Goal: Task Accomplishment & Management: Manage account settings

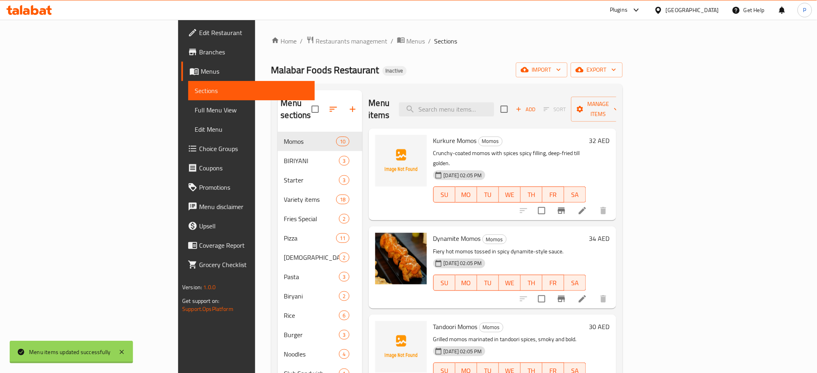
click at [692, 10] on div "United Arab Emirates" at bounding box center [692, 10] width 53 height 9
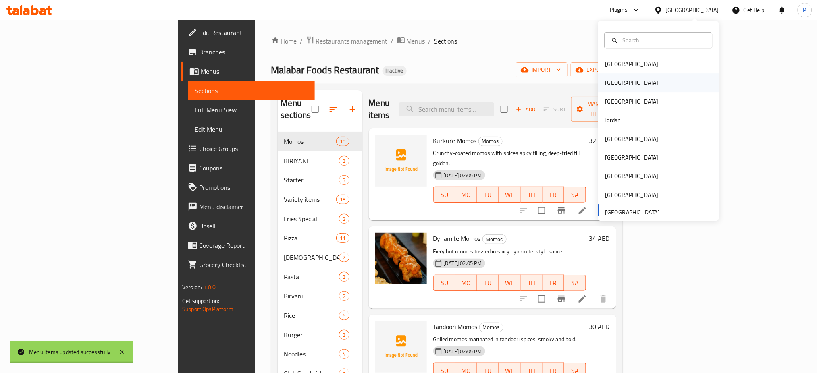
click at [608, 79] on div "[GEOGRAPHIC_DATA]" at bounding box center [631, 83] width 53 height 9
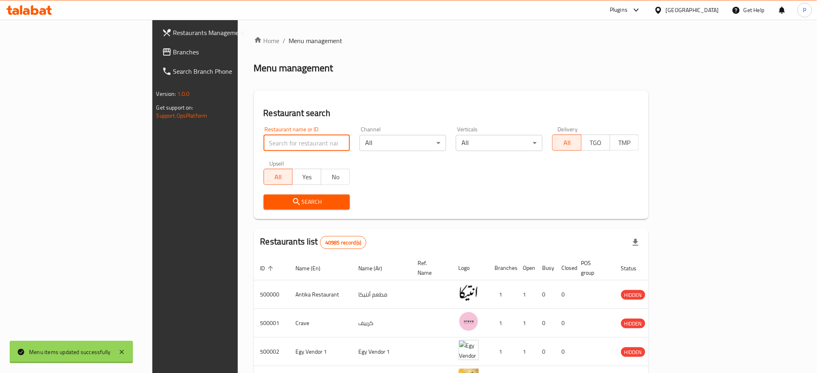
click at [264, 141] on input "search" at bounding box center [307, 143] width 87 height 16
click at [292, 203] on icon "submit" at bounding box center [297, 202] width 10 height 10
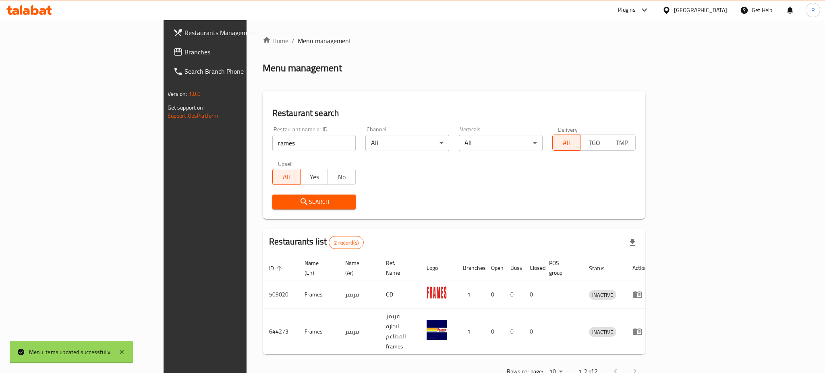
click at [272, 138] on input "rames" at bounding box center [314, 143] width 84 height 16
click at [272, 141] on input "rames" at bounding box center [314, 143] width 84 height 16
click button "Search" at bounding box center [314, 202] width 84 height 15
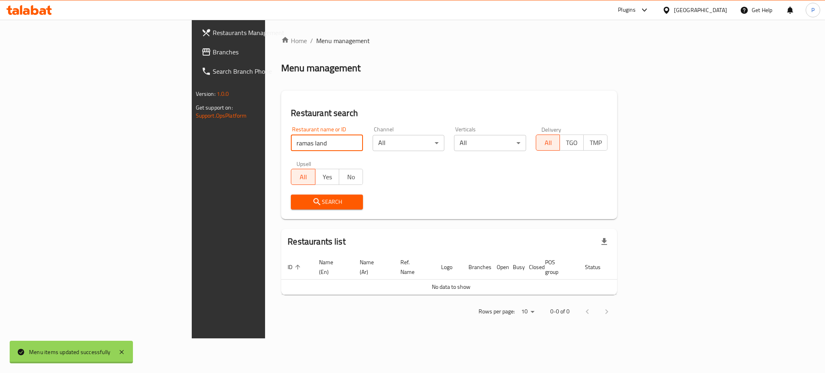
click at [291, 139] on input "ramas land" at bounding box center [327, 143] width 72 height 16
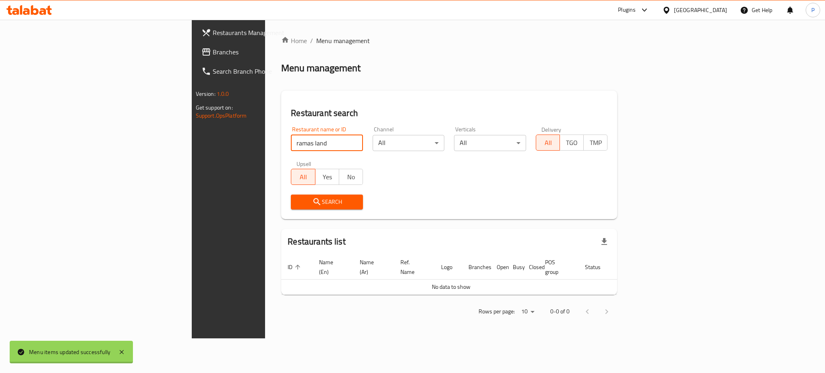
paste input "search"
click at [291, 144] on input "land" at bounding box center [327, 143] width 72 height 16
type input "remas land"
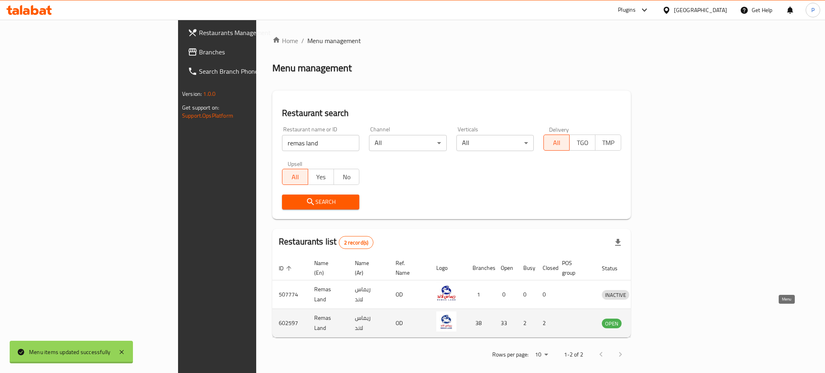
click at [655, 318] on icon "enhanced table" at bounding box center [650, 323] width 10 height 10
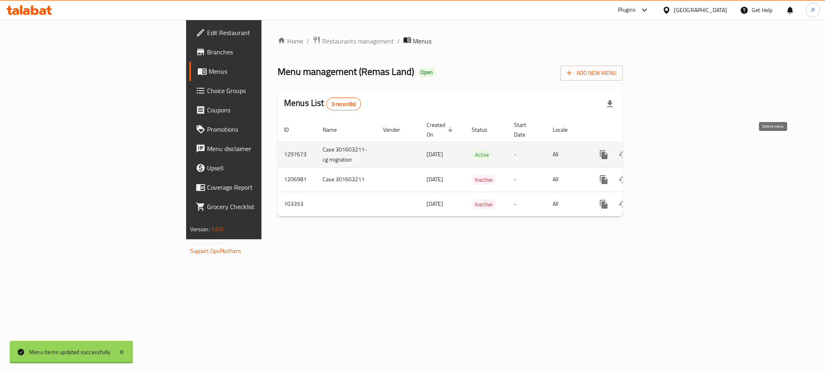
click at [667, 150] on icon "enhanced table" at bounding box center [662, 155] width 10 height 10
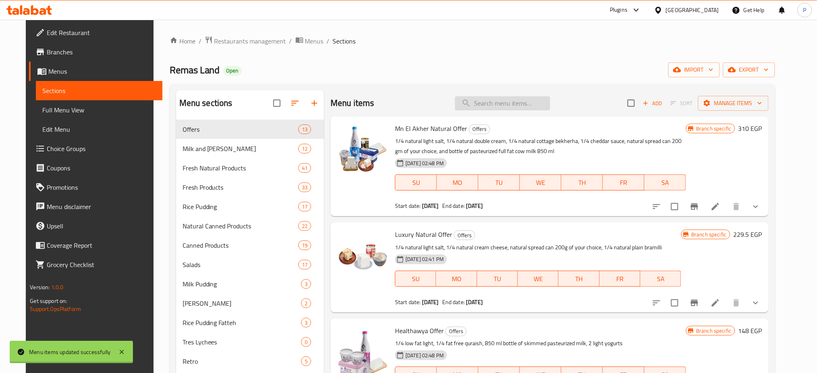
click at [493, 106] on input "search" at bounding box center [502, 103] width 95 height 14
paste input "Cheddar sauce"
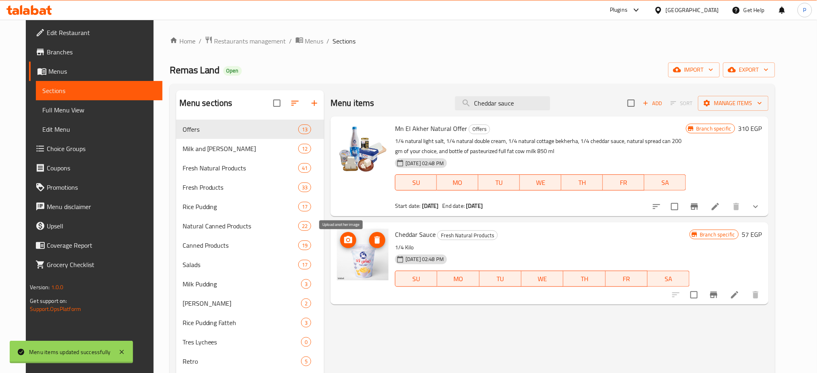
click at [340, 234] on button "upload picture" at bounding box center [348, 240] width 16 height 16
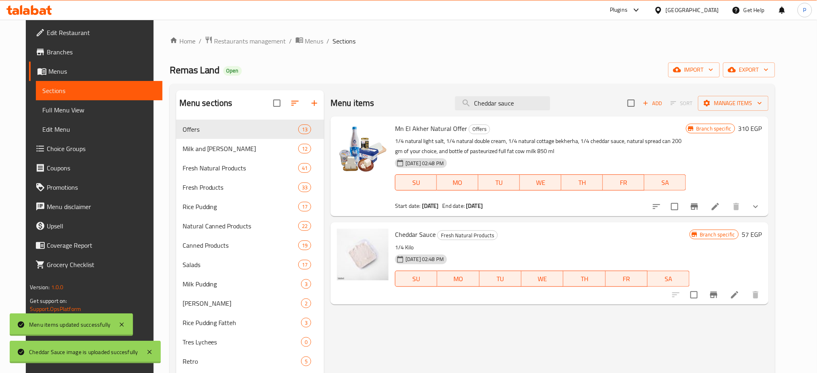
click at [506, 92] on div "Menu items Cheddar sauce Add Sort Manage items" at bounding box center [549, 103] width 438 height 26
click at [505, 100] on input "Cheddar sauce" at bounding box center [502, 103] width 95 height 14
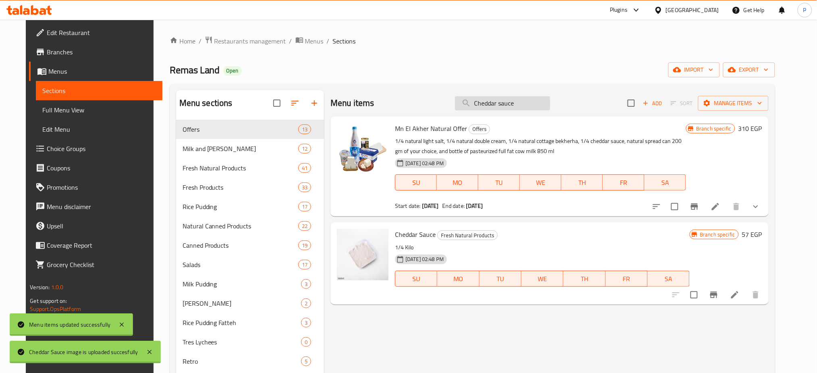
click at [505, 100] on input "Cheddar sauce" at bounding box center [502, 103] width 95 height 14
paste input "Roumi"
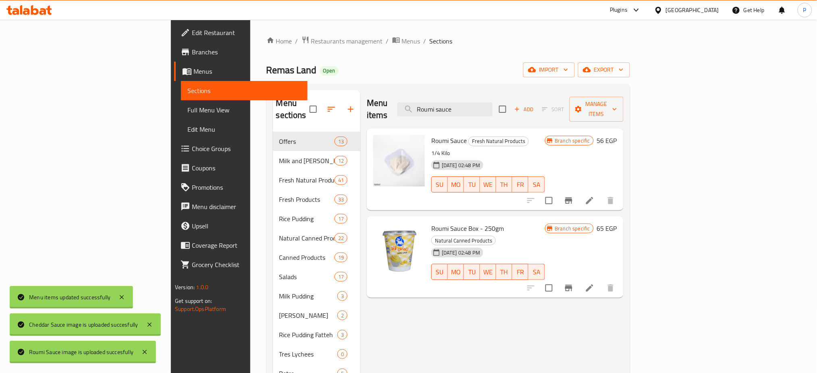
click at [535, 94] on div "Menu items Roumi sauce Add Sort Manage items" at bounding box center [495, 109] width 257 height 38
drag, startPoint x: 535, startPoint y: 94, endPoint x: 525, endPoint y: 105, distance: 14.8
click at [531, 98] on div "Menu items Roumi sauce Add Sort Manage items" at bounding box center [495, 109] width 257 height 38
click at [492, 105] on input "Roumi sauce" at bounding box center [444, 109] width 95 height 14
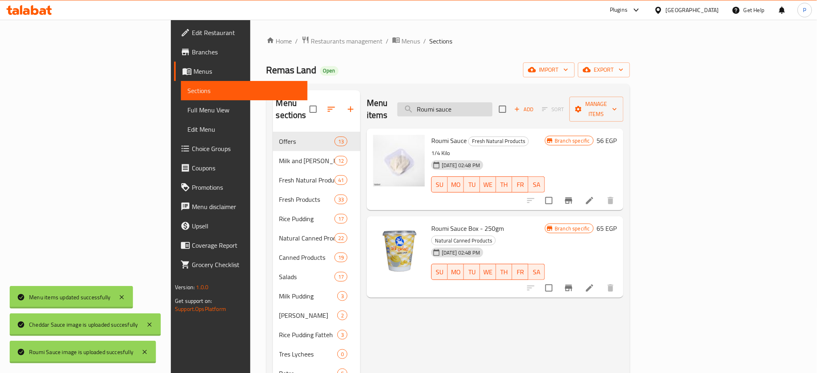
click at [492, 105] on input "Roumi sauce" at bounding box center [444, 109] width 95 height 14
paste input "quefort cheese"
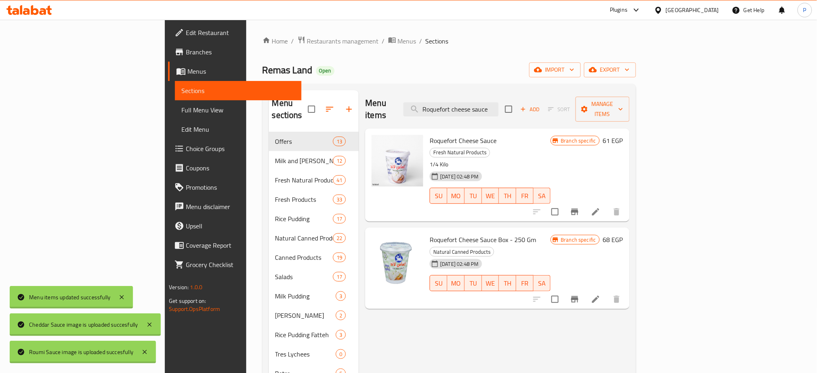
click at [392, 95] on div "Menu items Roquefort cheese sauce Add Sort Manage items" at bounding box center [497, 109] width 264 height 38
click at [498, 102] on input "Roquefort cheese sauce" at bounding box center [450, 109] width 95 height 14
paste input "Plain cheese spread"
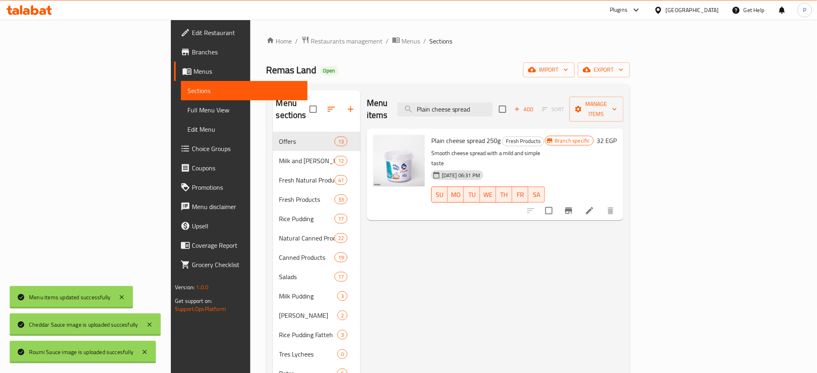
drag, startPoint x: 384, startPoint y: 98, endPoint x: 419, endPoint y: 103, distance: 35.9
click at [384, 98] on div "Menu items Plain cheese spread Add Sort Manage items" at bounding box center [495, 109] width 257 height 38
click at [478, 107] on input "Plain cheese spread" at bounding box center [444, 109] width 95 height 14
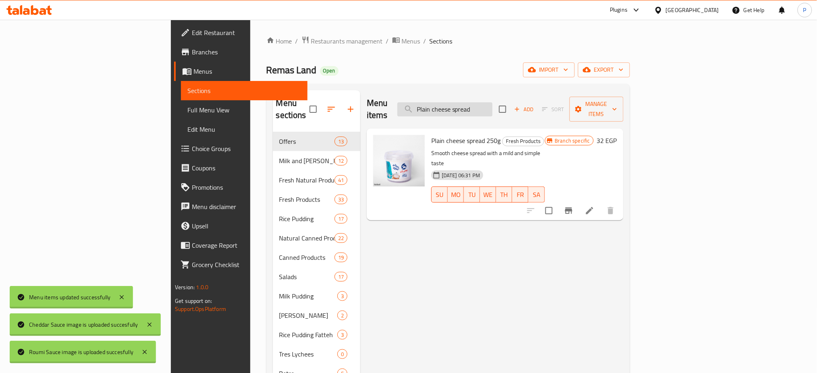
click at [478, 107] on input "Plain cheese spread" at bounding box center [444, 109] width 95 height 14
click at [492, 105] on input "Plain cheese spread" at bounding box center [444, 109] width 95 height 14
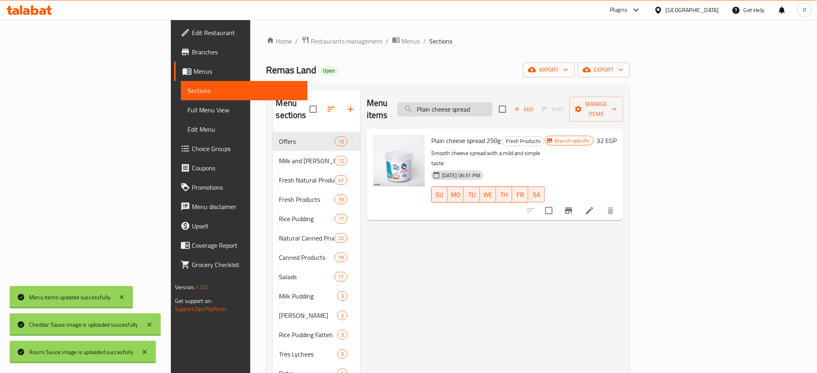
paste input "Cheddar Cheese"
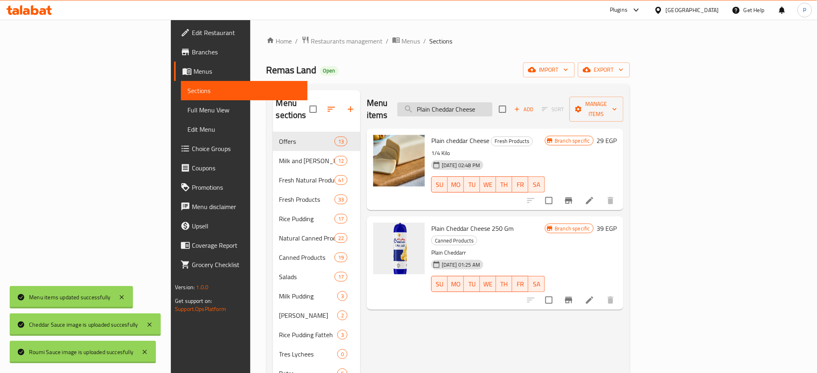
click at [492, 106] on input "Plain Cheddar Cheese" at bounding box center [444, 109] width 95 height 14
drag, startPoint x: 510, startPoint y: 106, endPoint x: 531, endPoint y: 106, distance: 20.5
click at [492, 106] on input "Plain Cheddar Cheese" at bounding box center [444, 109] width 95 height 14
click at [492, 102] on input "Plain Cheddar Cheese" at bounding box center [444, 109] width 95 height 14
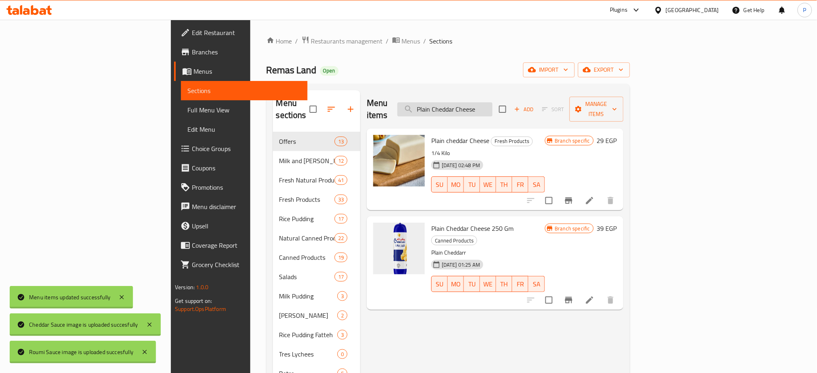
click at [492, 102] on input "Plain Cheddar Cheese" at bounding box center [444, 109] width 95 height 14
paste input "search"
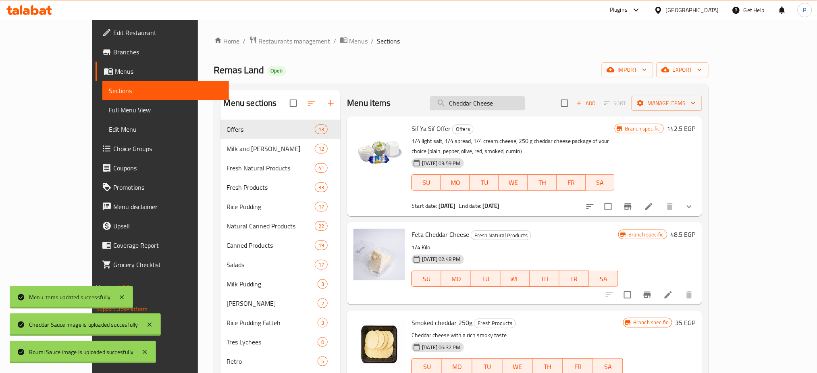
click at [512, 105] on input "Cheddar Cheese" at bounding box center [477, 103] width 95 height 14
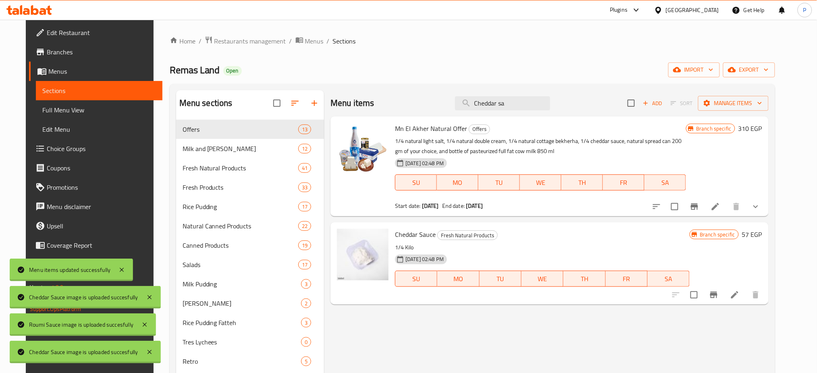
click at [382, 65] on div "Remas Land Open import export" at bounding box center [472, 69] width 605 height 15
click at [497, 106] on input "Cheddar sa" at bounding box center [502, 103] width 95 height 14
click at [511, 92] on div "Menu items Cheddar sa Add Sort Manage items" at bounding box center [549, 103] width 438 height 26
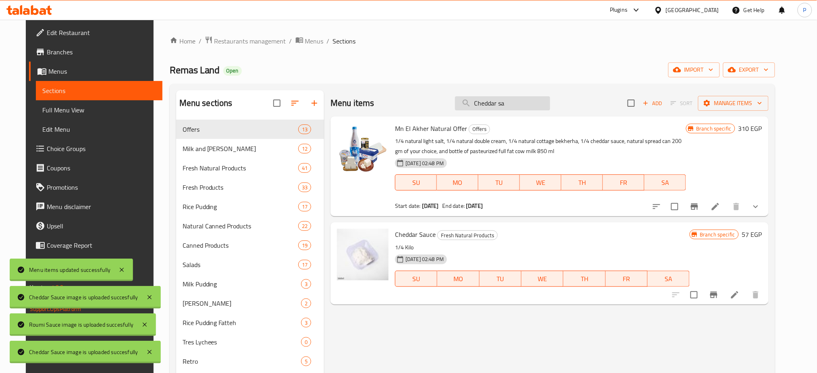
click at [506, 100] on input "Cheddar sa" at bounding box center [502, 103] width 95 height 14
paste input "Plain cheese spread"
click at [506, 100] on input "Cheddar sa" at bounding box center [502, 103] width 95 height 14
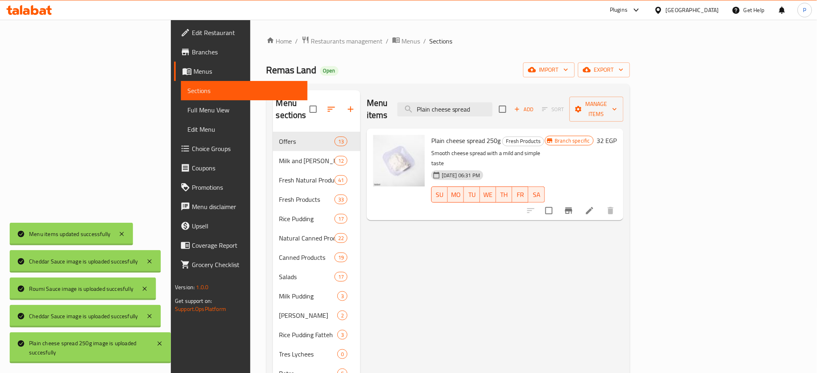
click at [492, 102] on input "Plain cheese spread" at bounding box center [444, 109] width 95 height 14
paste input "Mesh Roumi"
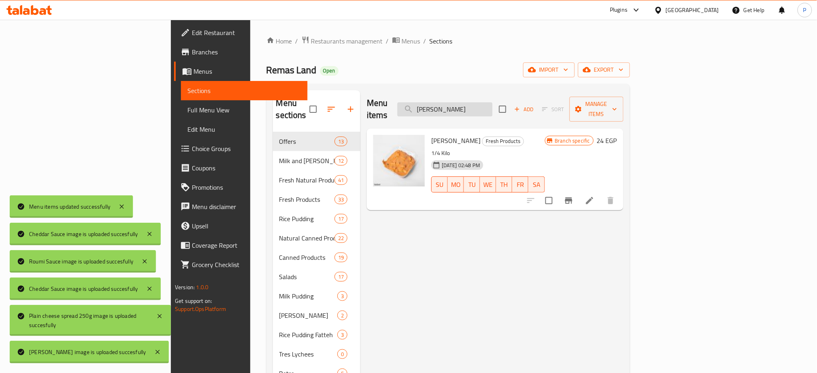
click at [492, 106] on input "Mesh Roumi" at bounding box center [444, 109] width 95 height 14
paste input "Shamya salad"
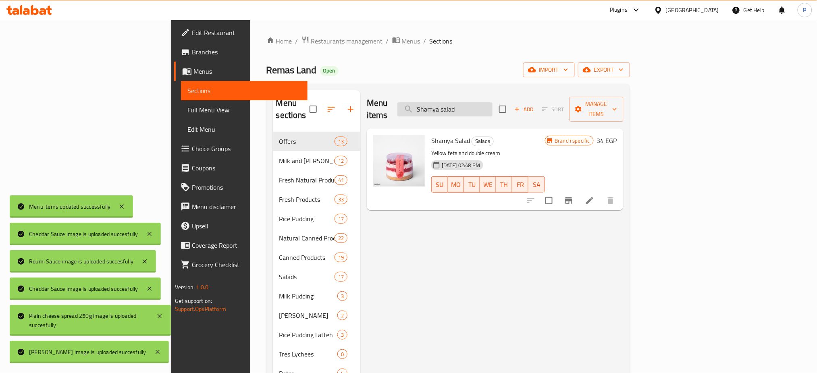
click at [492, 102] on input "Shamya salad" at bounding box center [444, 109] width 95 height 14
paste input "سلطانه"
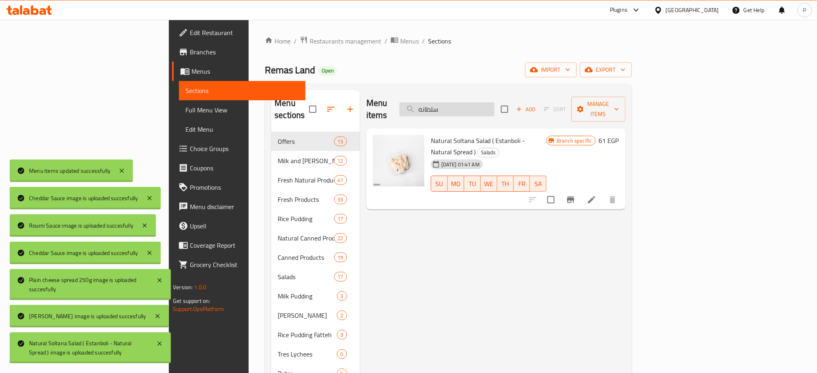
click at [480, 102] on input "سلطانه" at bounding box center [446, 109] width 95 height 14
paste input "Spread Cheese With Olives"
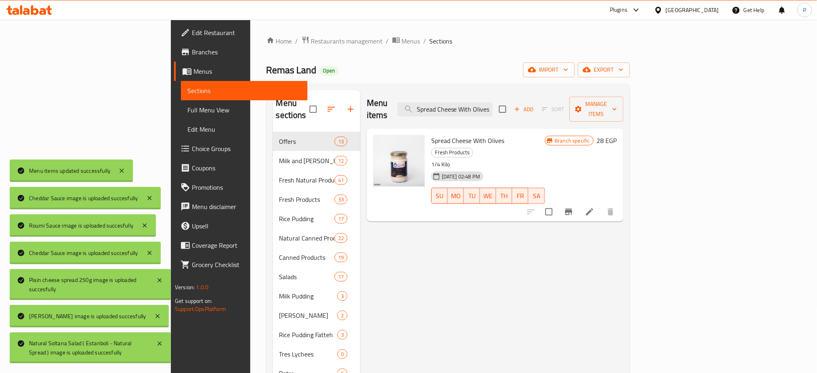
click at [453, 135] on span "Spread Cheese With Olives" at bounding box center [467, 141] width 73 height 12
copy h6 "Olives"
click at [371, 94] on div "Menu items Spread Cheese With Olives Add Sort Manage items" at bounding box center [495, 109] width 257 height 38
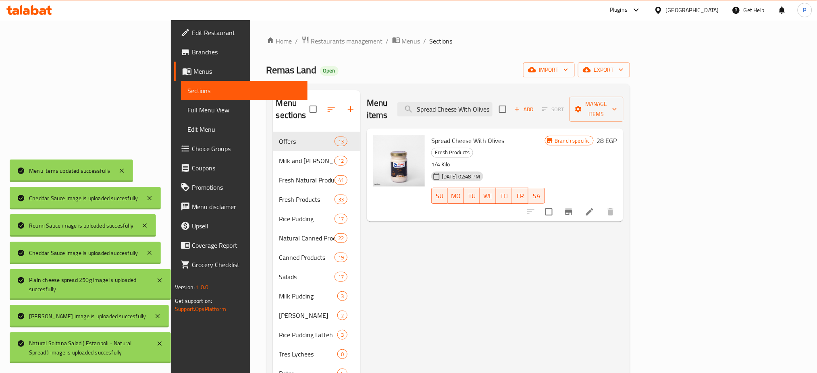
click at [431, 135] on span "Spread Cheese With Olives" at bounding box center [467, 141] width 73 height 12
copy h6 "Spread Cheese With Olives"
click at [492, 110] on input "Spread Cheese With Olives" at bounding box center [444, 109] width 95 height 14
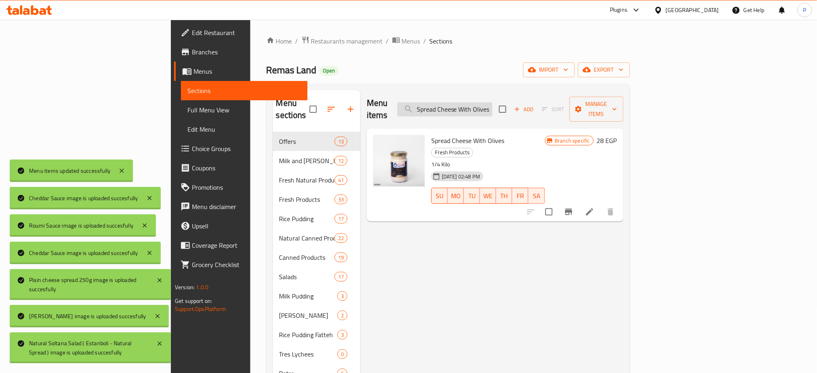
click at [492, 110] on input "Spread Cheese With Olives" at bounding box center [444, 109] width 95 height 14
paste input "El Kwakeb Salad"
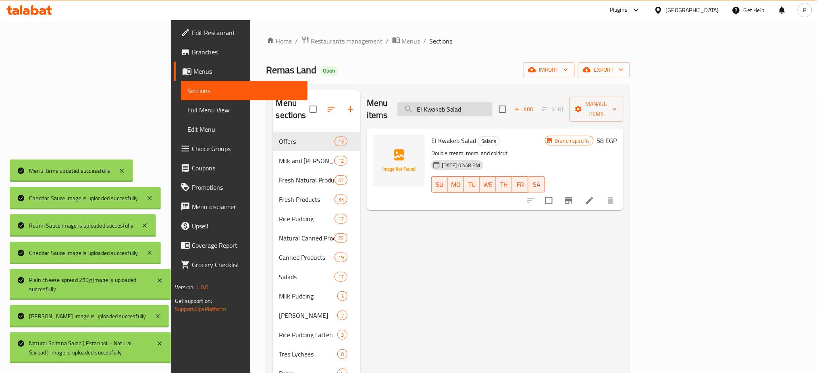
click at [492, 102] on input "El Kwakeb Salad" at bounding box center [444, 109] width 95 height 14
paste input "Mashamesho Natural Salad Tahini Mish - Spicy"
click at [492, 102] on input "El Kwakeb Mashamesho Natural Salad Tahini Mish - Spicy" at bounding box center [444, 109] width 95 height 14
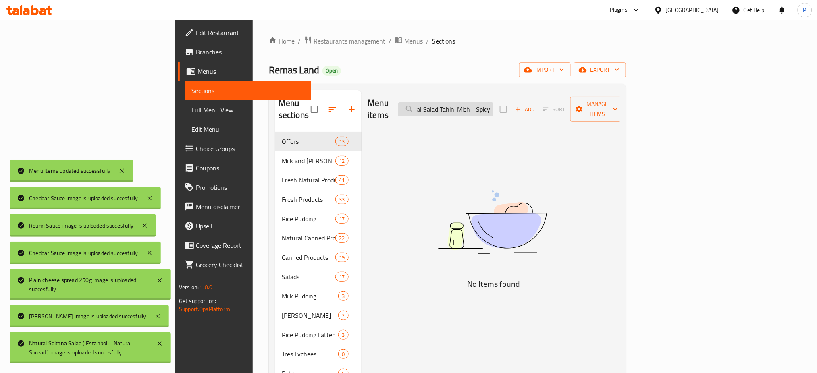
click at [493, 102] on input "El Kwakeb Mashamesho Natural Salad Tahini Mish - Spicy" at bounding box center [445, 109] width 95 height 14
paste input "search"
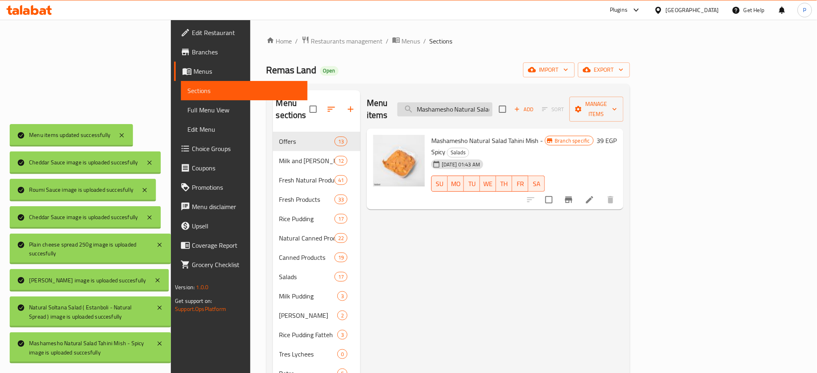
click at [492, 106] on input "Mashamesho Natural Salad Tahini Mish - Spicy" at bounding box center [444, 109] width 95 height 14
paste input "esh Roumi"
type input "Mesh Roumi"
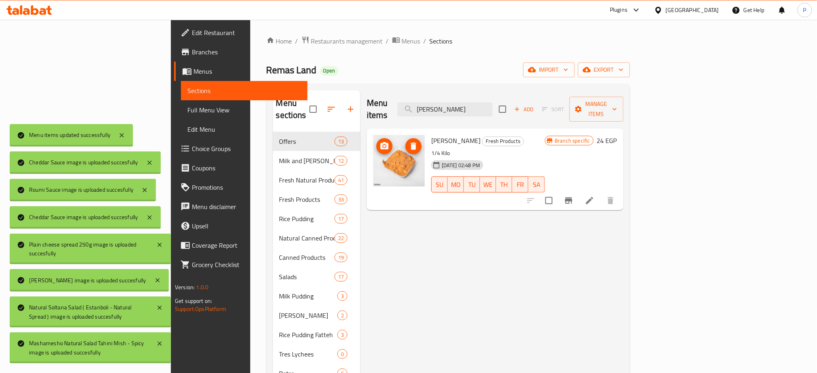
click at [376, 141] on span "upload picture" at bounding box center [384, 146] width 16 height 10
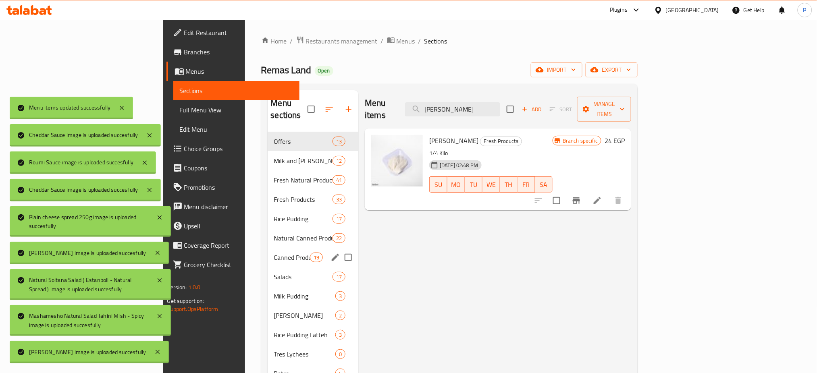
drag, startPoint x: 300, startPoint y: 251, endPoint x: 322, endPoint y: 251, distance: 21.4
click at [340, 251] on input "Menu sections" at bounding box center [348, 257] width 17 height 17
checkbox input "true"
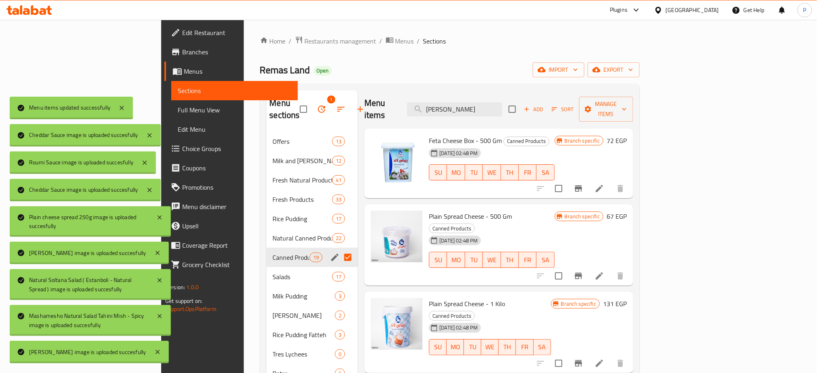
click at [339, 249] on input "Menu sections" at bounding box center [347, 257] width 17 height 17
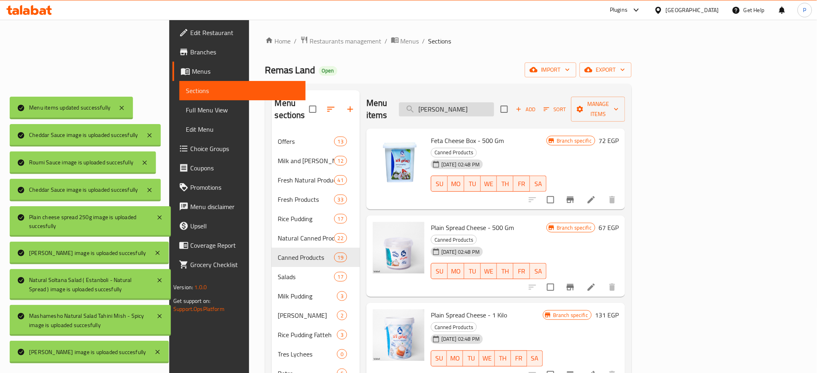
click at [494, 106] on input "Mesh Roumi" at bounding box center [446, 109] width 95 height 14
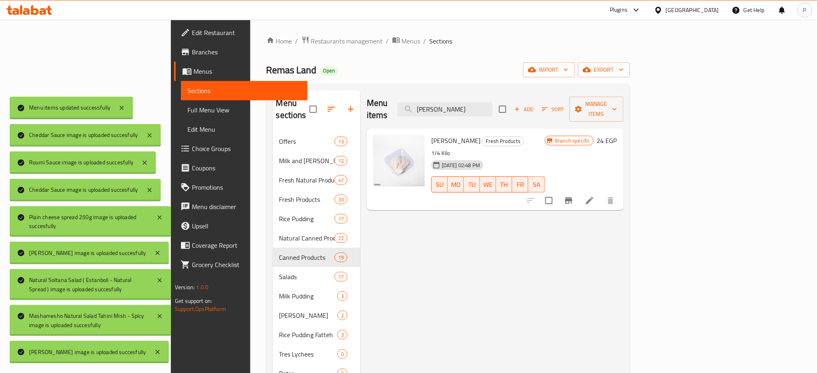
type input "Mesh Roum"
click at [593, 197] on icon at bounding box center [589, 200] width 7 height 7
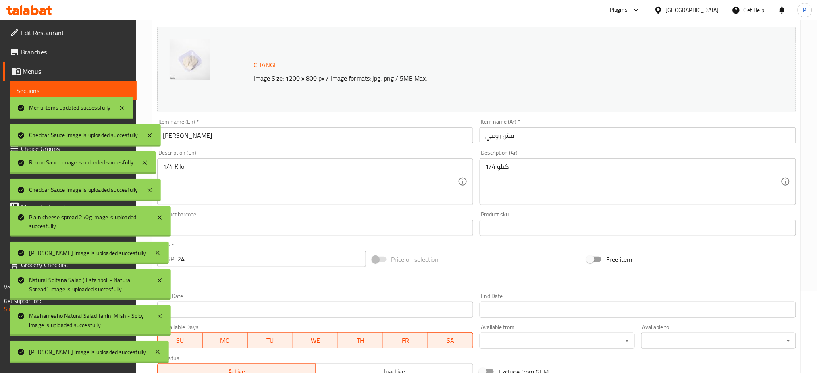
scroll to position [107, 0]
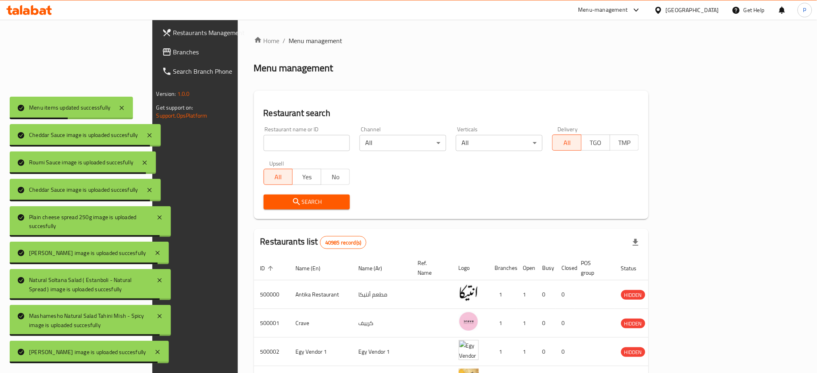
click at [264, 128] on div "Restaurant name or ID Restaurant name or ID" at bounding box center [307, 139] width 87 height 25
click at [264, 141] on input "search" at bounding box center [307, 143] width 87 height 16
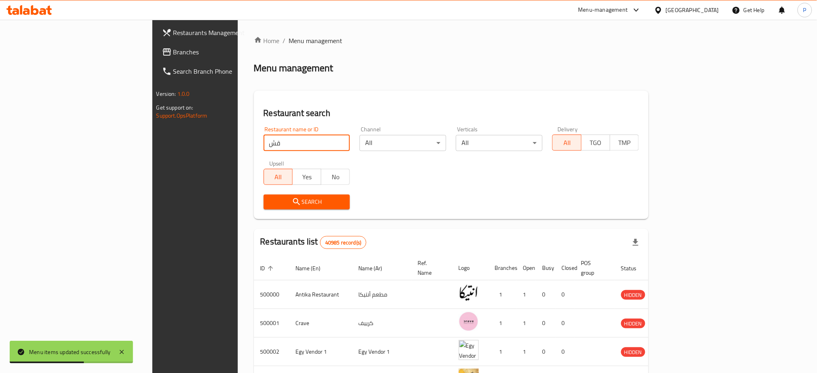
type input "ق"
type input "remas"
click button "Search" at bounding box center [307, 202] width 87 height 15
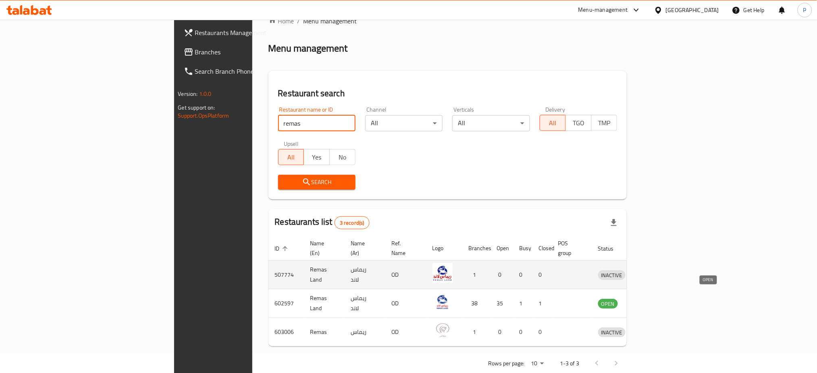
scroll to position [27, 0]
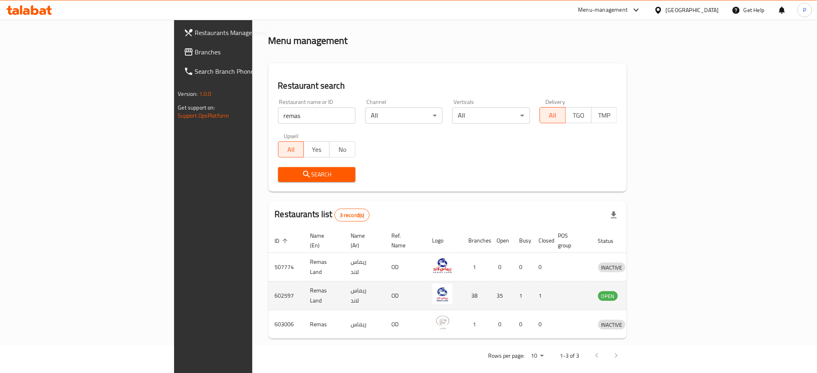
click at [663, 293] on td "enhanced table" at bounding box center [649, 296] width 28 height 29
click at [651, 293] on icon "enhanced table" at bounding box center [646, 296] width 9 height 7
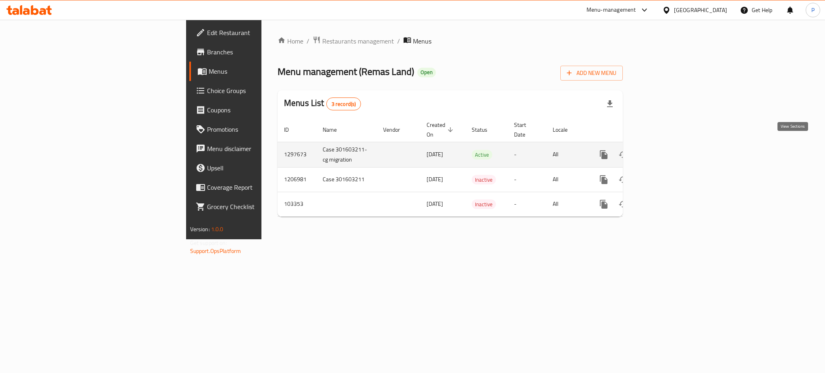
click at [667, 150] on icon "enhanced table" at bounding box center [662, 155] width 10 height 10
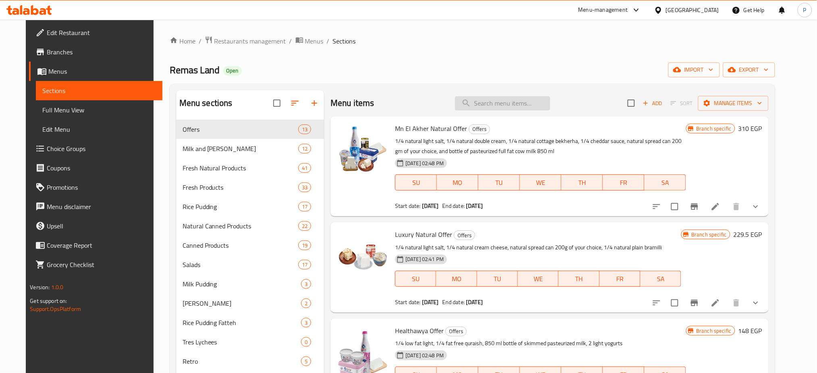
click at [510, 97] on input "search" at bounding box center [502, 103] width 95 height 14
paste input "Lactose Free Pasteurized"
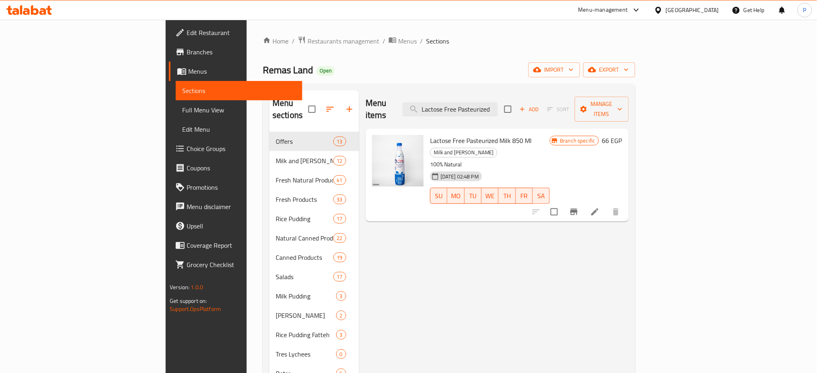
click at [498, 102] on input "Lactose Free Pasteurized" at bounding box center [450, 109] width 95 height 14
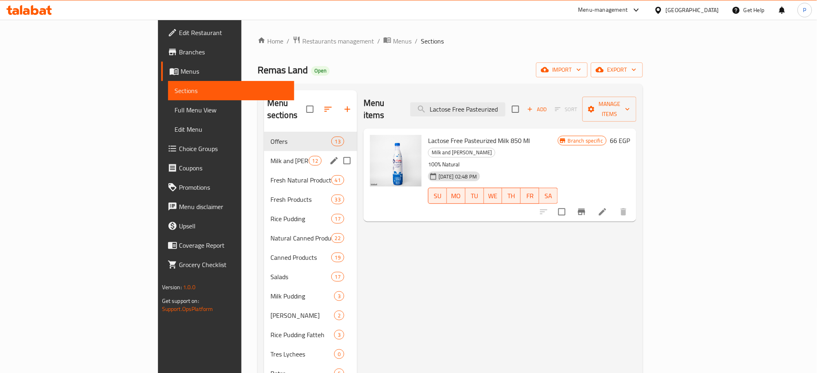
click at [264, 157] on div "Milk and Rayeb 12" at bounding box center [310, 160] width 93 height 19
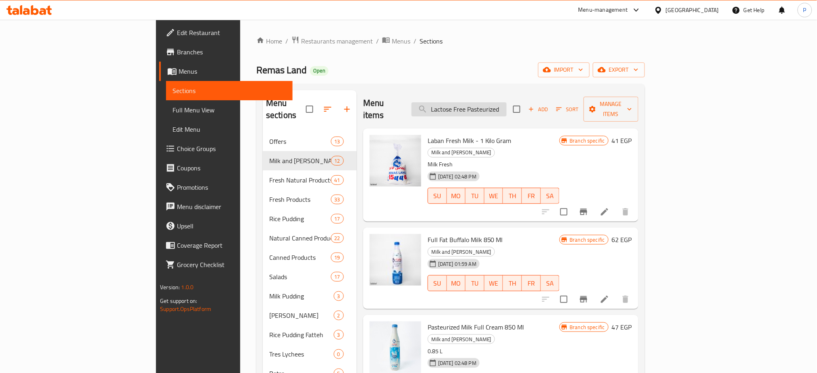
click at [506, 103] on input "Lactose Free Pasteurized" at bounding box center [458, 109] width 95 height 14
paste input "Full Fat Buffalo Milk 850 Ml"
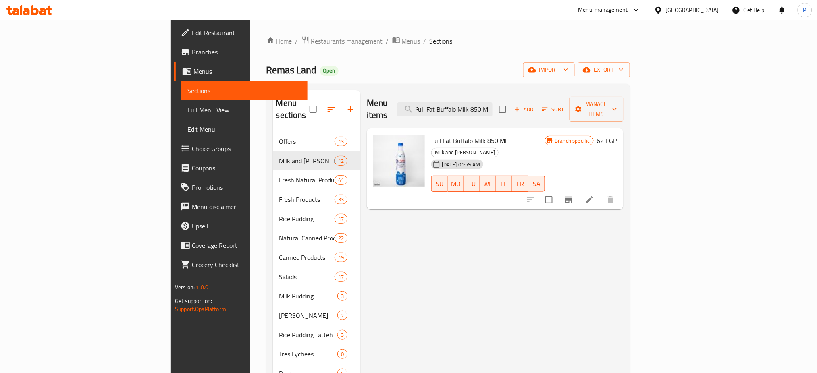
type input "Full Fat Buffalo Milk 850 Ml"
